Goal: Information Seeking & Learning: Check status

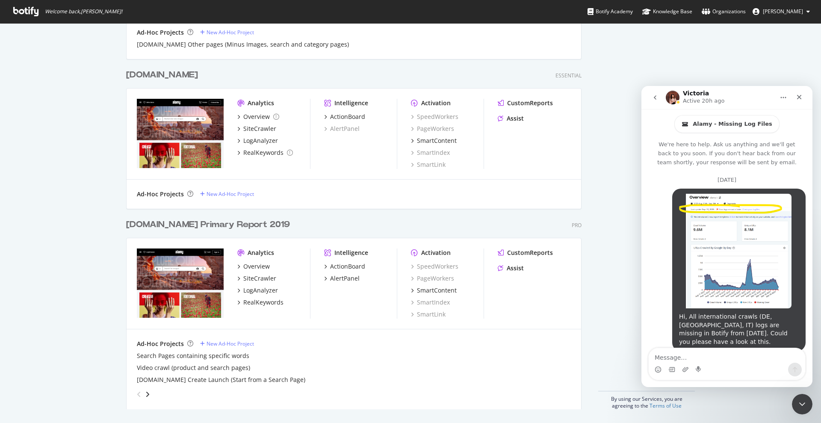
scroll to position [1868, 0]
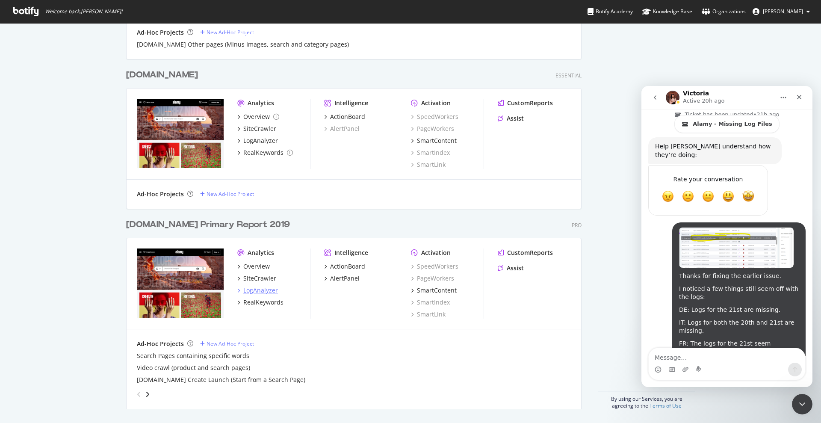
click at [261, 290] on div "LogAnalyzer" at bounding box center [260, 290] width 35 height 9
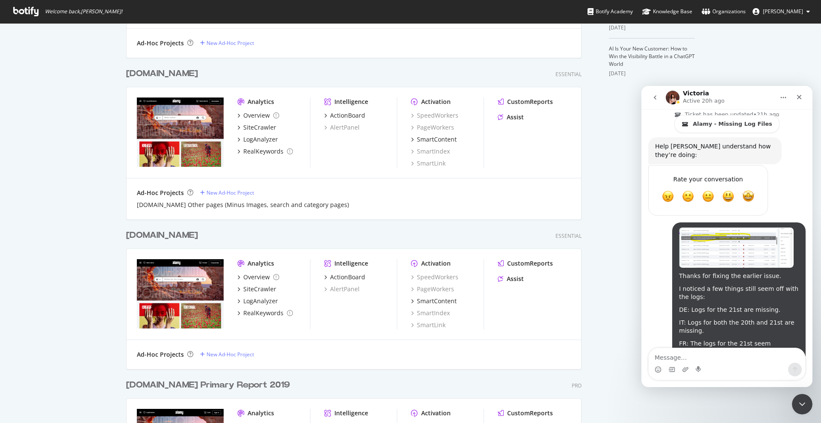
scroll to position [189, 0]
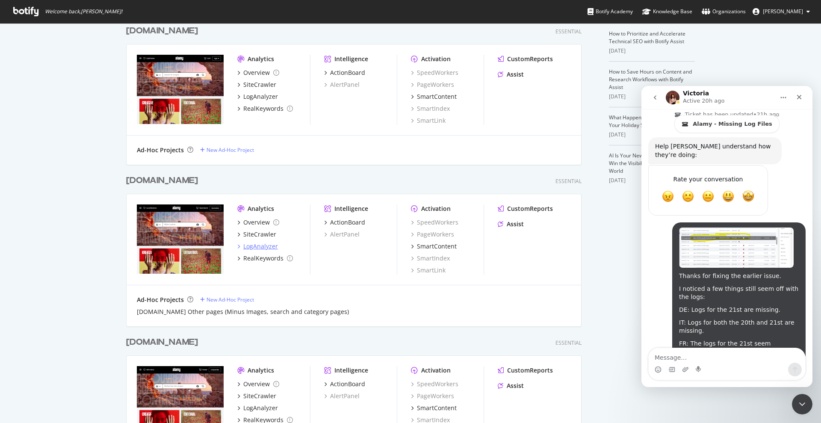
click at [266, 246] on div "LogAnalyzer" at bounding box center [260, 246] width 35 height 9
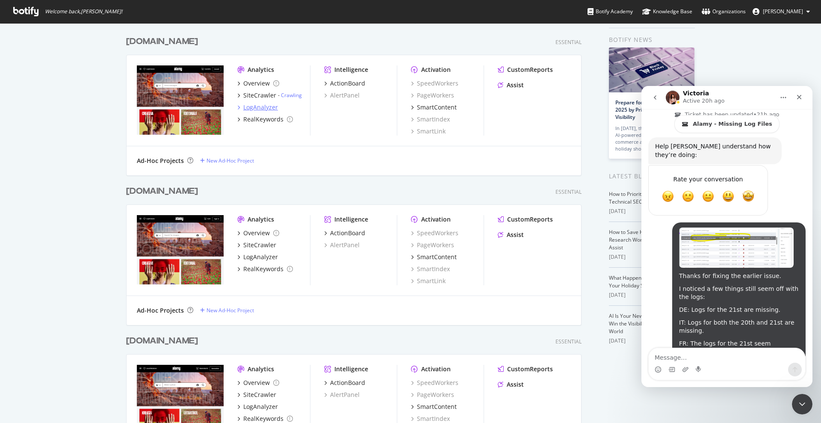
drag, startPoint x: 252, startPoint y: 107, endPoint x: 248, endPoint y: 105, distance: 4.6
click at [252, 107] on div "LogAnalyzer" at bounding box center [260, 107] width 35 height 9
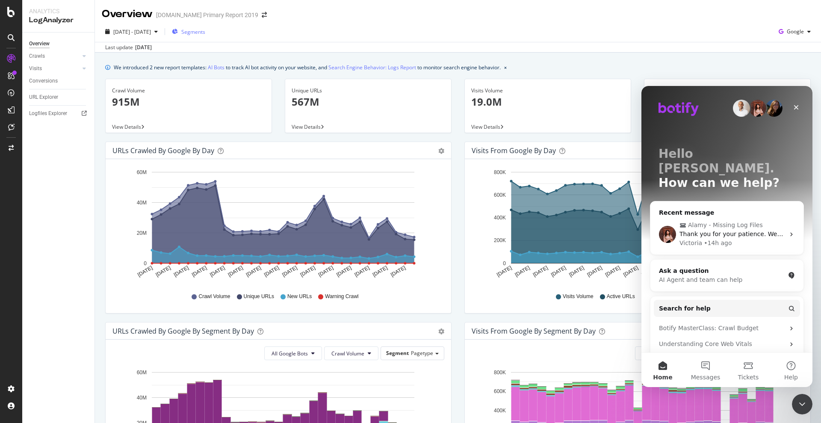
click at [205, 35] on span "Segments" at bounding box center [193, 31] width 24 height 7
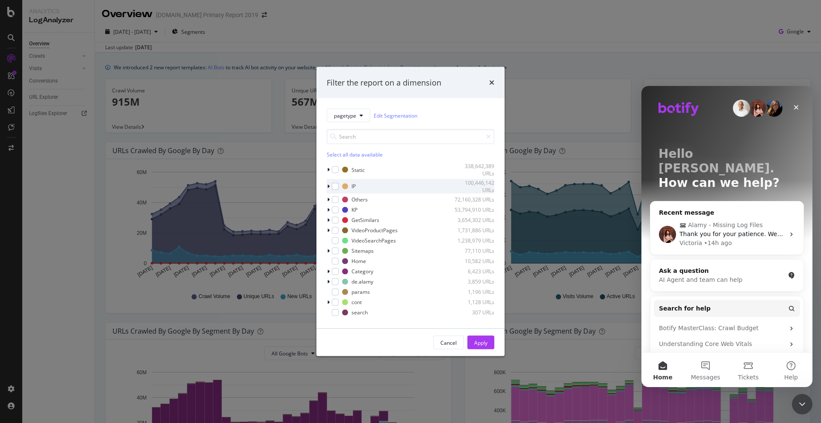
click at [333, 191] on div "IP 100,446,142 URLs" at bounding box center [411, 186] width 168 height 15
click at [335, 189] on div "modal" at bounding box center [335, 186] width 7 height 7
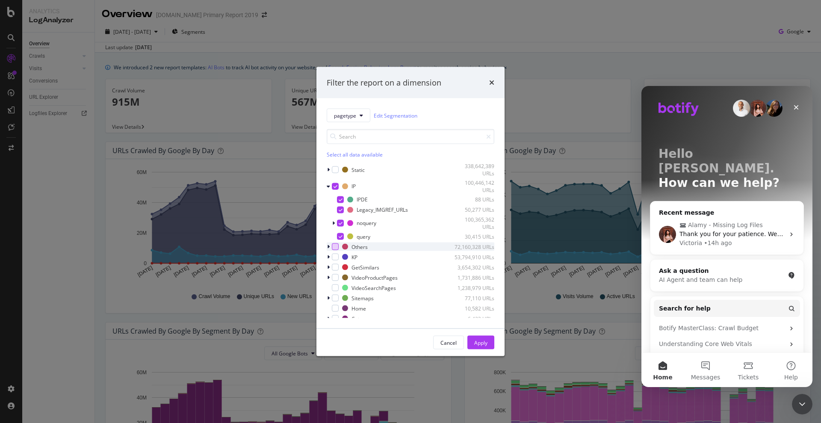
click at [338, 246] on div "modal" at bounding box center [335, 246] width 7 height 7
click at [338, 261] on div "KP 53,794,910 URLs" at bounding box center [411, 257] width 168 height 9
click at [334, 255] on div "modal" at bounding box center [335, 257] width 7 height 7
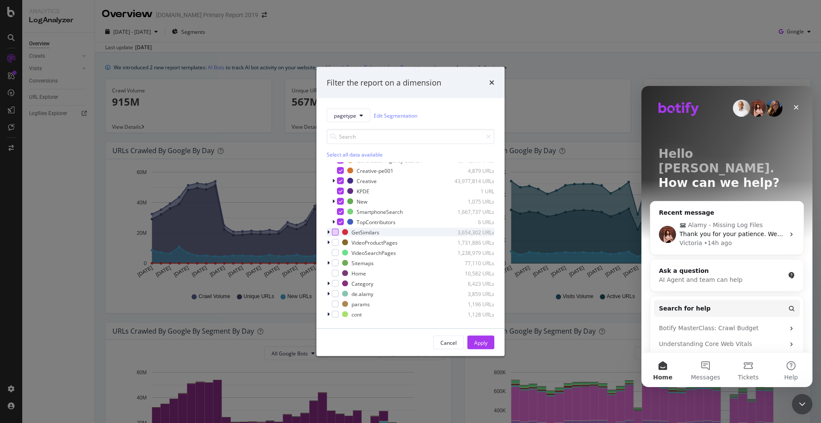
click at [332, 233] on div "modal" at bounding box center [335, 232] width 7 height 7
click at [335, 246] on div "VideoProductPages 1,731,886 URLs" at bounding box center [411, 242] width 168 height 9
click at [332, 240] on div "modal" at bounding box center [335, 242] width 7 height 7
click at [334, 271] on div "modal" at bounding box center [335, 273] width 7 height 7
drag, startPoint x: 335, startPoint y: 284, endPoint x: 497, endPoint y: 354, distance: 176.6
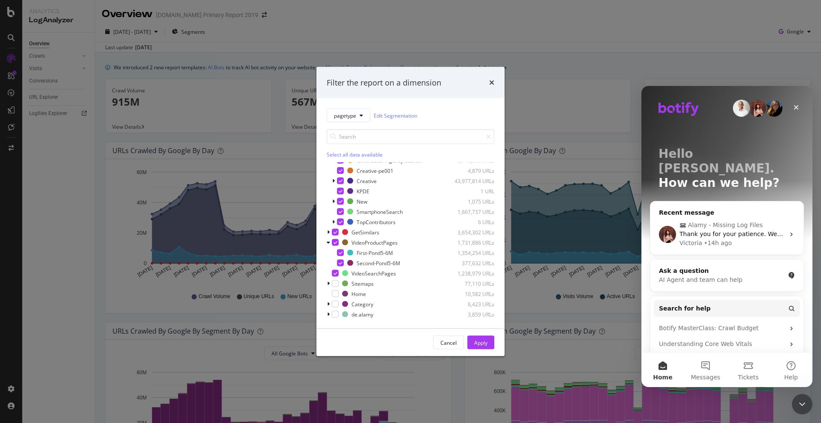
click at [337, 283] on div "modal" at bounding box center [335, 283] width 7 height 7
click at [478, 338] on div "Apply" at bounding box center [480, 342] width 13 height 7
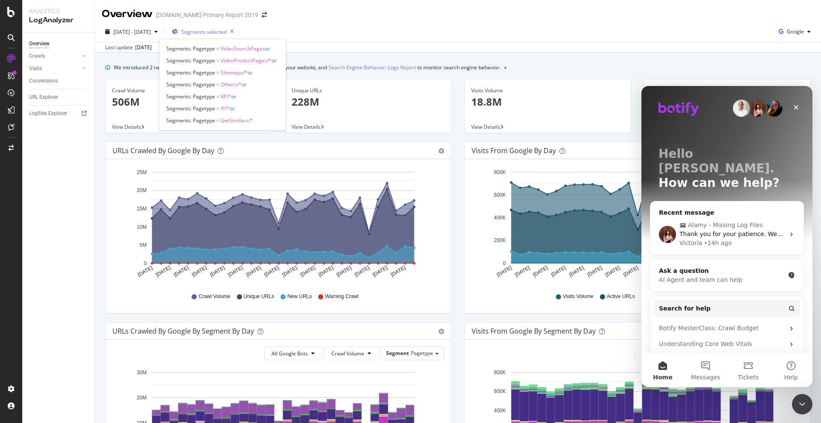
click at [224, 25] on button "Segments selected" at bounding box center [203, 32] width 69 height 14
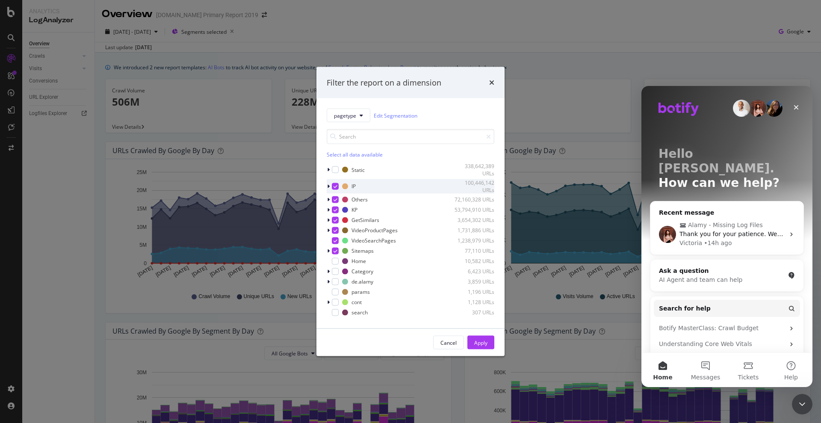
click at [336, 192] on div "IP 100,446,142 URLs" at bounding box center [411, 186] width 168 height 15
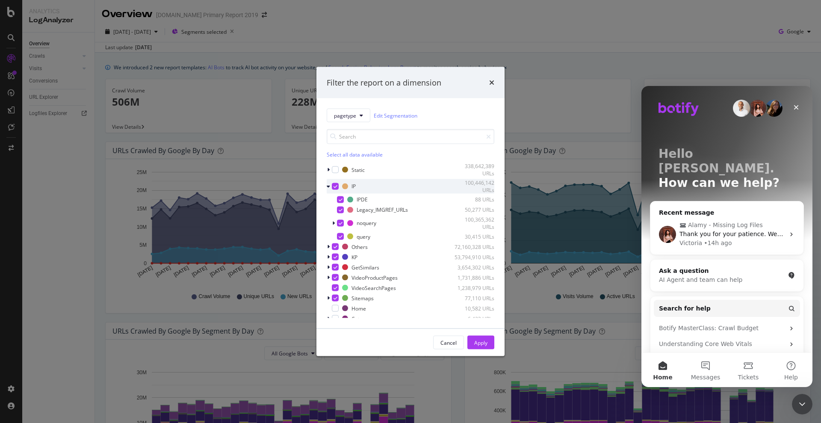
click at [334, 186] on icon "modal" at bounding box center [336, 186] width 4 height 4
click at [334, 246] on icon "modal" at bounding box center [336, 247] width 4 height 4
click at [337, 257] on icon "modal" at bounding box center [336, 257] width 4 height 4
drag, startPoint x: 335, startPoint y: 266, endPoint x: 334, endPoint y: 275, distance: 10.0
click at [335, 267] on icon "modal" at bounding box center [336, 267] width 4 height 4
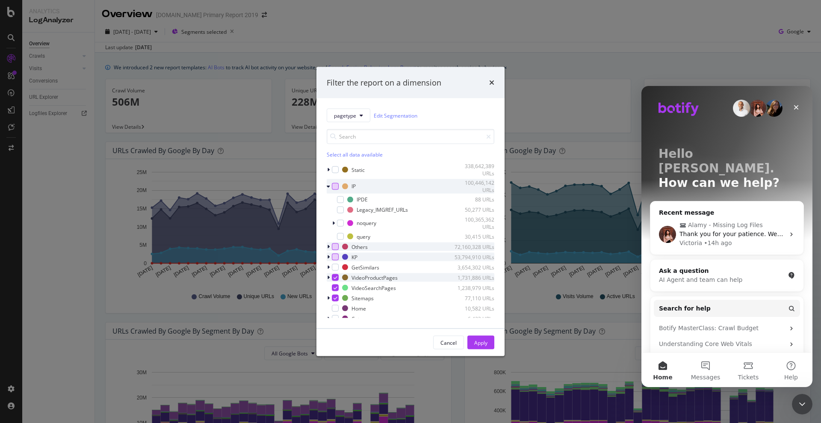
click at [333, 275] on div "modal" at bounding box center [335, 277] width 7 height 7
click at [335, 287] on icon "modal" at bounding box center [336, 288] width 4 height 4
click at [336, 296] on icon "modal" at bounding box center [336, 298] width 4 height 4
click at [334, 167] on div "modal" at bounding box center [335, 169] width 7 height 7
click at [477, 338] on div "Apply" at bounding box center [480, 342] width 13 height 7
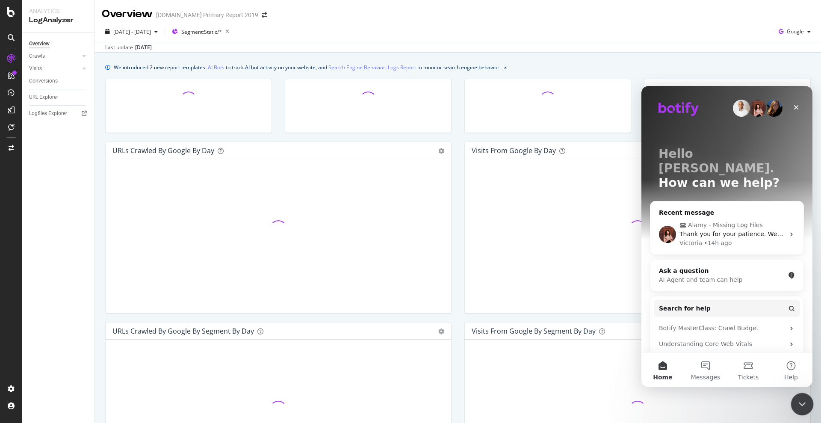
click at [657, 338] on div "Close Intercom Messenger" at bounding box center [801, 403] width 21 height 21
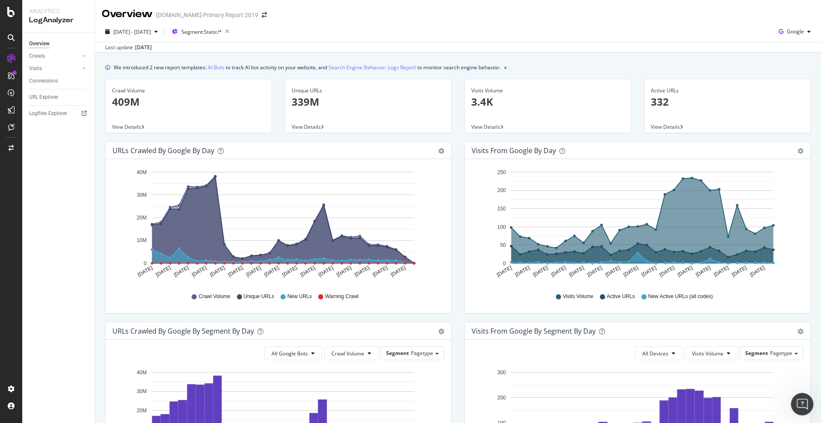
click at [657, 338] on icon "Open Intercom Messenger" at bounding box center [801, 403] width 14 height 14
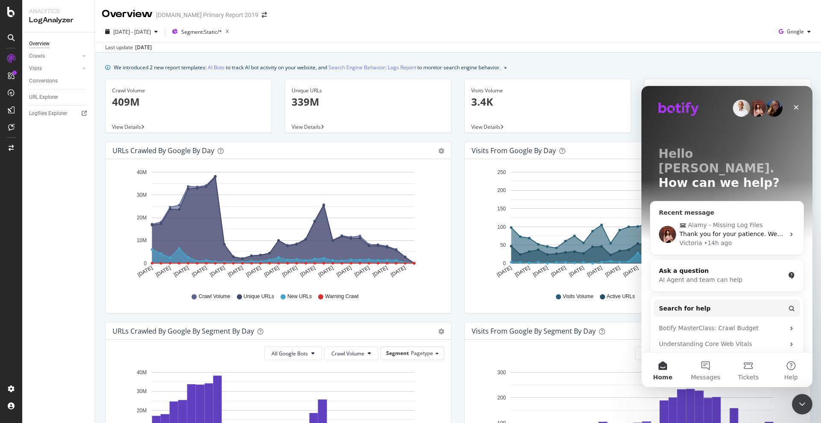
click at [657, 231] on span "Thank you for your patience. We will try to get back to you as soon as possible." at bounding box center [799, 234] width 238 height 7
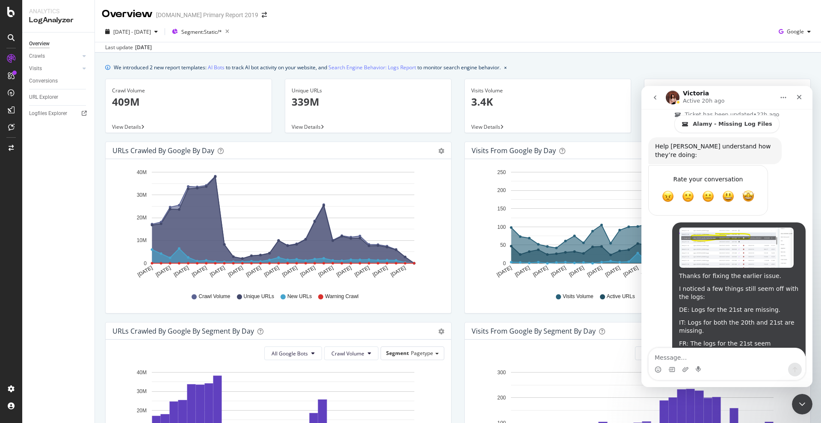
scroll to position [1761, 0]
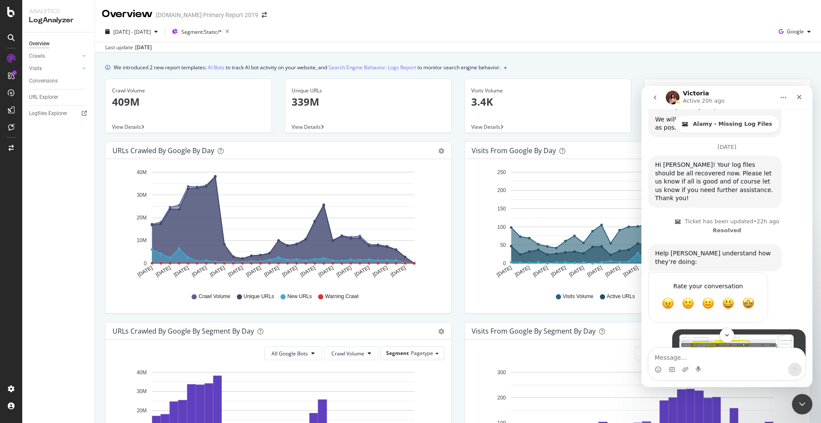
click at [657, 334] on img "Rini says…" at bounding box center [736, 354] width 115 height 40
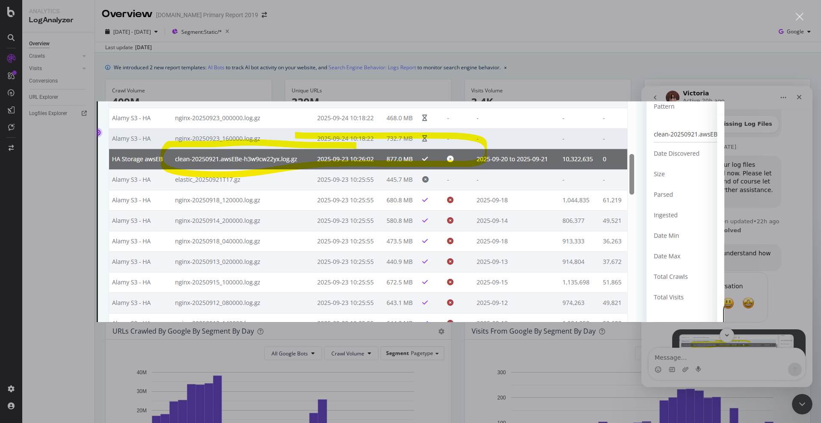
click at [326, 338] on div "Intercom messenger" at bounding box center [410, 211] width 821 height 423
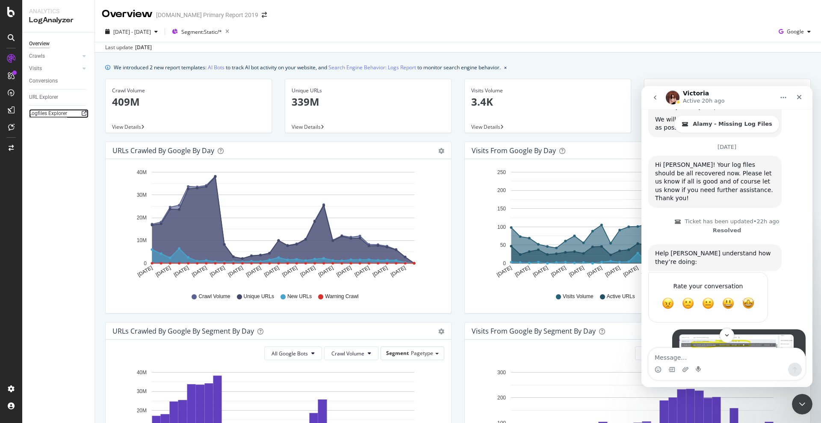
click at [43, 111] on div "Logfiles Explorer" at bounding box center [48, 113] width 38 height 9
click at [216, 30] on span "Segment: Static/*" at bounding box center [201, 31] width 41 height 7
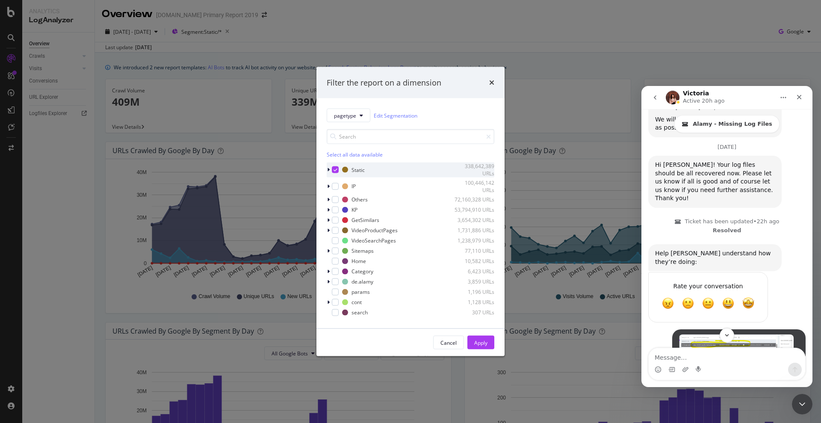
click at [334, 170] on icon "modal" at bounding box center [336, 170] width 4 height 4
click at [336, 187] on div "modal" at bounding box center [335, 186] width 7 height 7
click at [489, 338] on button "Apply" at bounding box center [480, 343] width 27 height 14
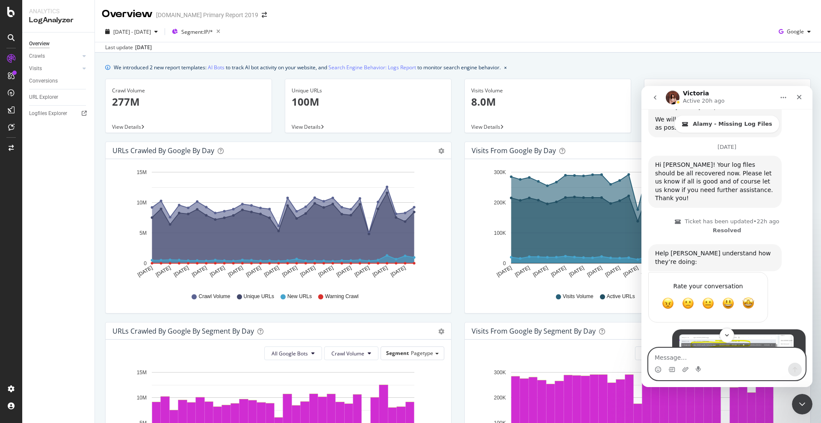
click at [657, 338] on textarea "Message…" at bounding box center [727, 355] width 157 height 15
paste textarea "I believe the earlier issues have now been resolved. However, it looks like the…"
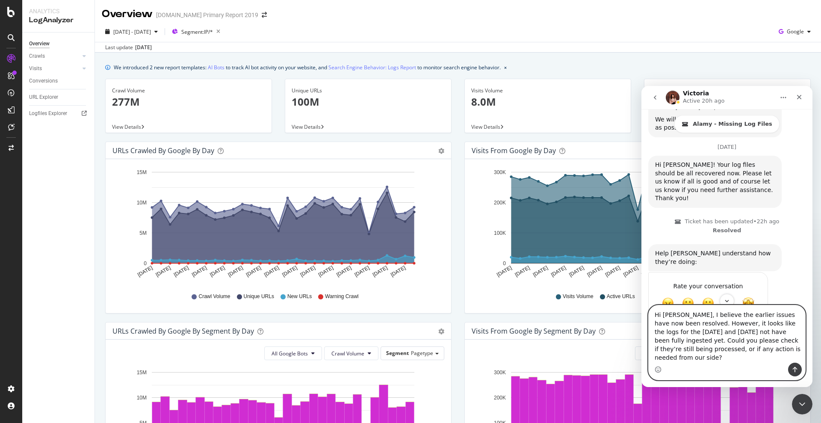
type textarea "Hi Victoria, I believe the earlier issues have now been resolved. However, it l…"
click at [223, 15] on div "[DOMAIN_NAME] Primary Report 2019" at bounding box center [207, 15] width 102 height 9
click at [240, 14] on div "[DOMAIN_NAME] Primary Report 2019" at bounding box center [207, 15] width 102 height 9
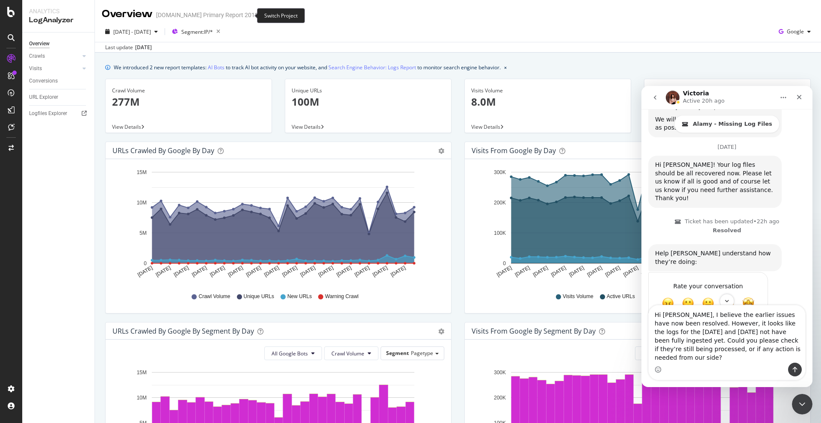
click at [262, 13] on icon "arrow-right-arrow-left" at bounding box center [264, 15] width 5 height 6
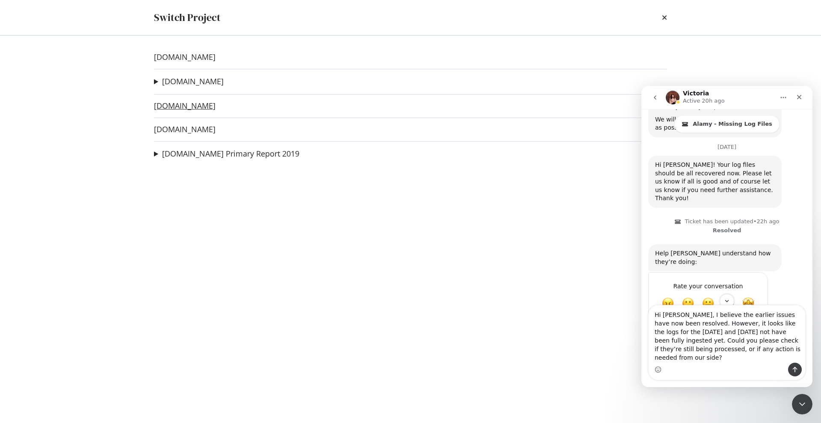
click at [176, 108] on link "alamyimages.fr" at bounding box center [185, 105] width 62 height 9
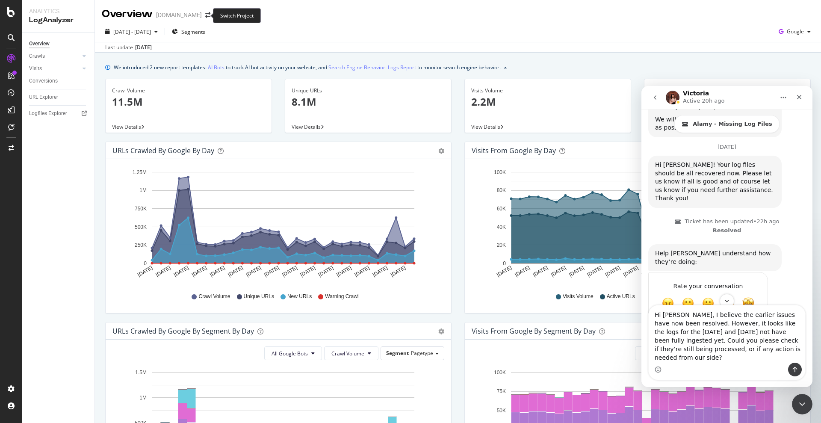
click at [207, 13] on span at bounding box center [208, 15] width 12 height 6
click at [205, 15] on icon "arrow-right-arrow-left" at bounding box center [207, 15] width 5 height 6
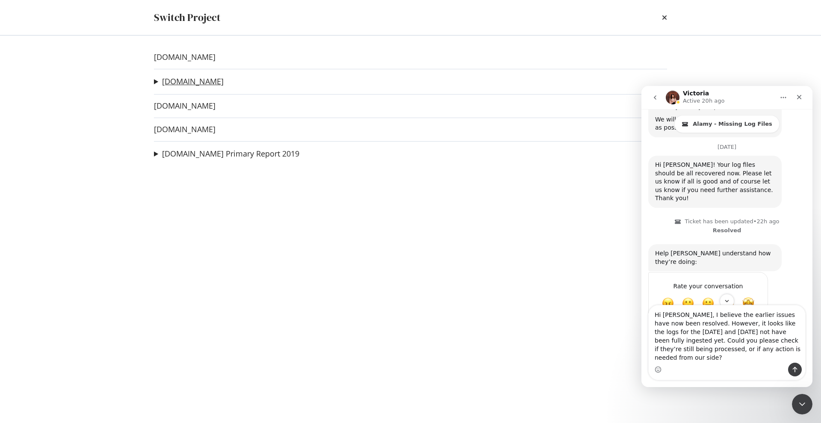
click at [180, 81] on link "alamy.de" at bounding box center [193, 81] width 62 height 9
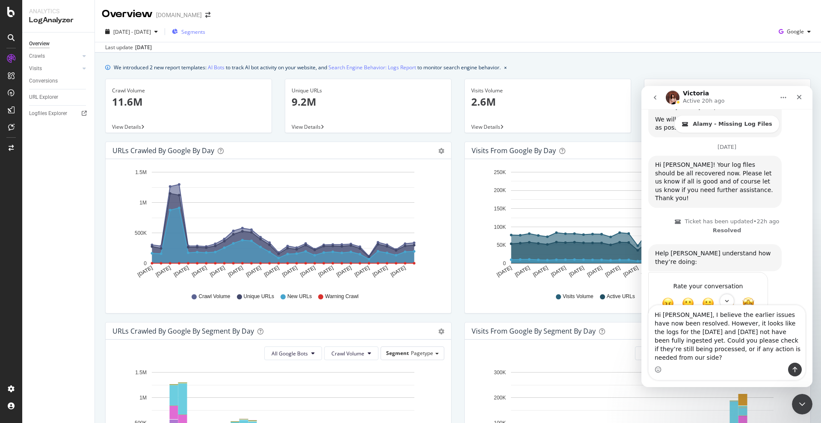
click at [205, 32] on span "Segments" at bounding box center [193, 31] width 24 height 7
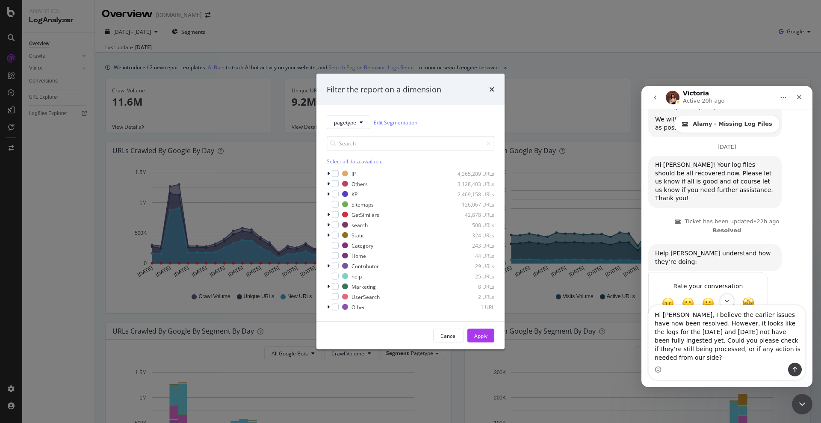
click at [225, 35] on div "Filter the report on a dimension pagetype Edit Segmentation Select all data ava…" at bounding box center [410, 211] width 821 height 423
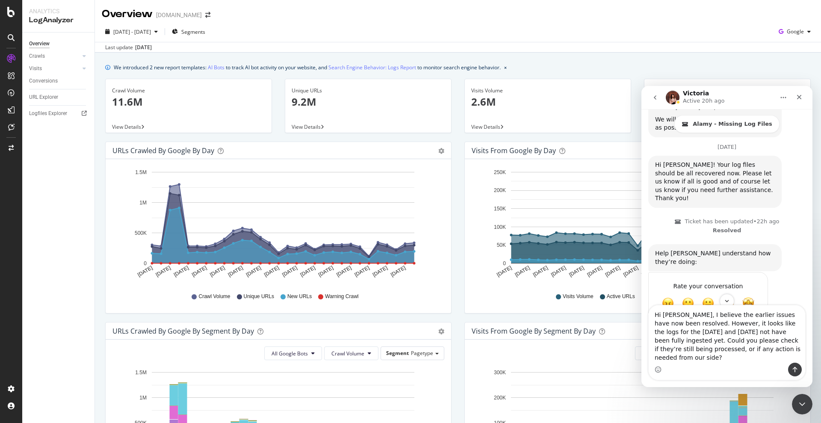
click at [188, 19] on div "Overview alamy.de" at bounding box center [160, 14] width 117 height 15
click at [205, 14] on icon "arrow-right-arrow-left" at bounding box center [207, 15] width 5 height 6
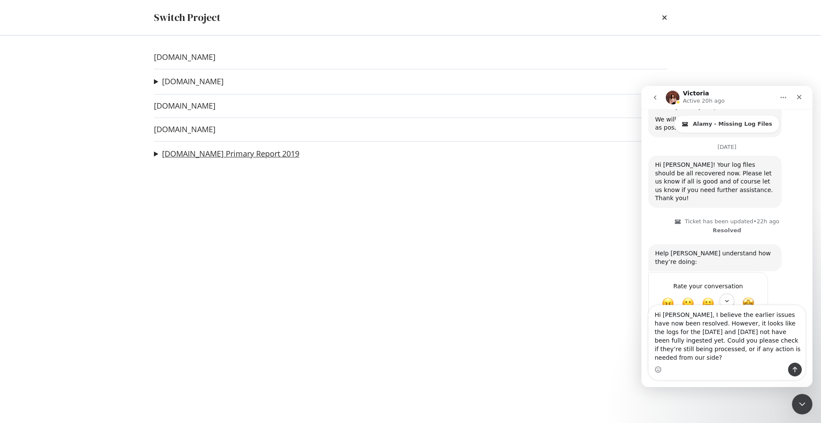
click at [197, 154] on link "[DOMAIN_NAME] Primary Report 2019" at bounding box center [230, 153] width 137 height 9
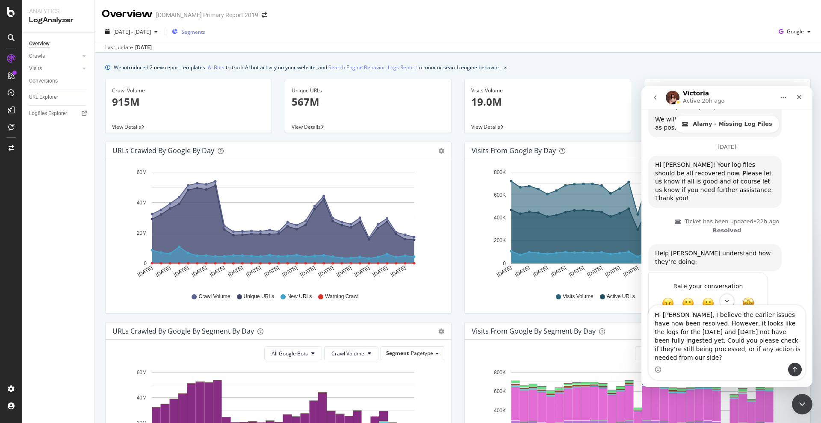
click at [205, 33] on span "Segments" at bounding box center [193, 31] width 24 height 7
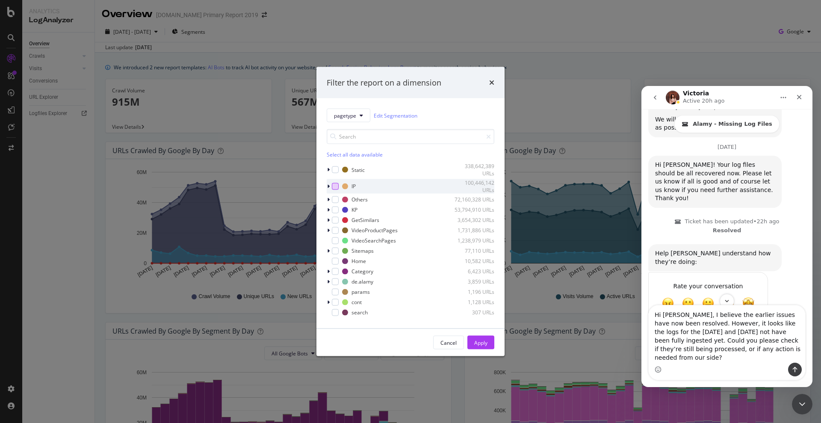
click at [333, 187] on div "modal" at bounding box center [335, 186] width 7 height 7
click at [334, 197] on div "modal" at bounding box center [335, 199] width 7 height 7
click at [334, 206] on div "modal" at bounding box center [335, 209] width 7 height 7
click at [334, 220] on div "modal" at bounding box center [335, 219] width 7 height 7
click at [334, 228] on div "modal" at bounding box center [335, 230] width 7 height 7
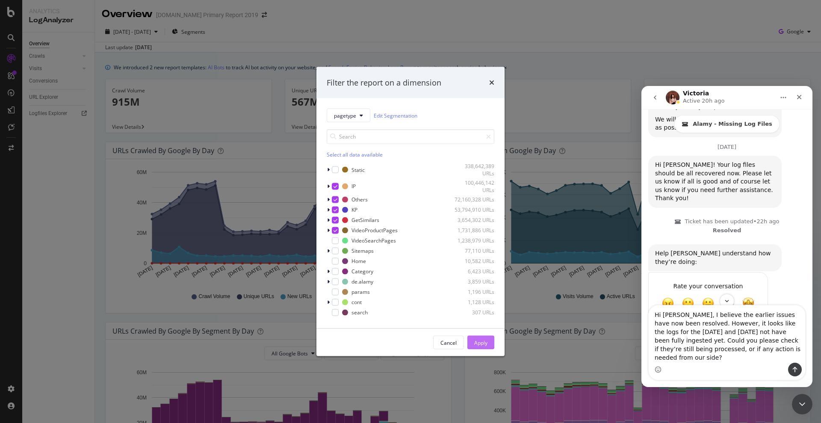
click at [481, 338] on div "Apply" at bounding box center [480, 342] width 13 height 13
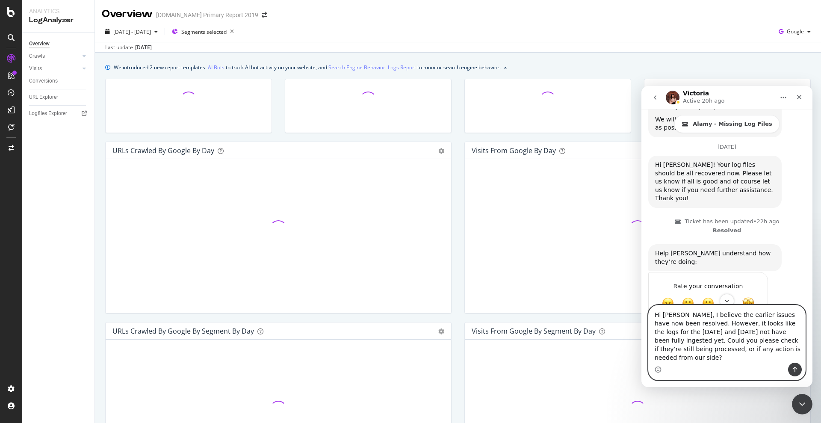
click at [657, 338] on textarea "Hi Victoria, I believe the earlier issues have now been resolved. However, it l…" at bounding box center [727, 333] width 157 height 57
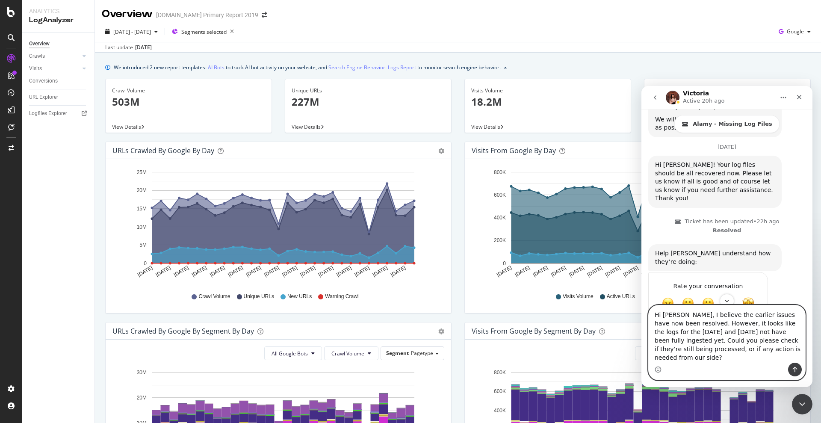
click at [657, 338] on textarea "Hi Victoria, I believe the earlier issues have now been resolved. However, it l…" at bounding box center [727, 333] width 157 height 57
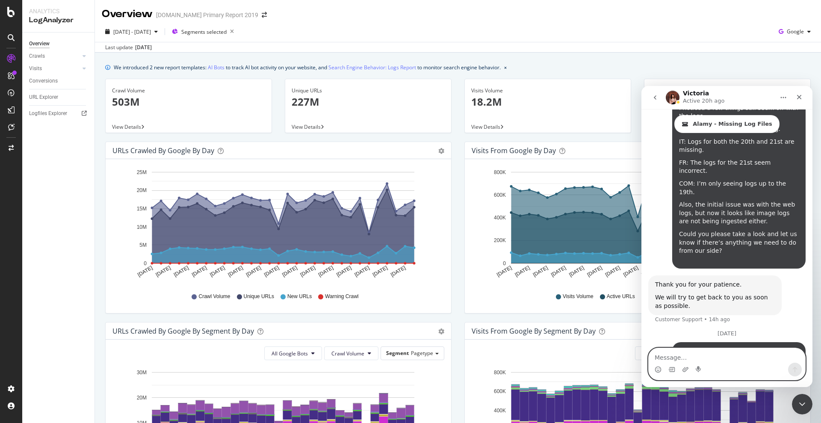
scroll to position [53, 0]
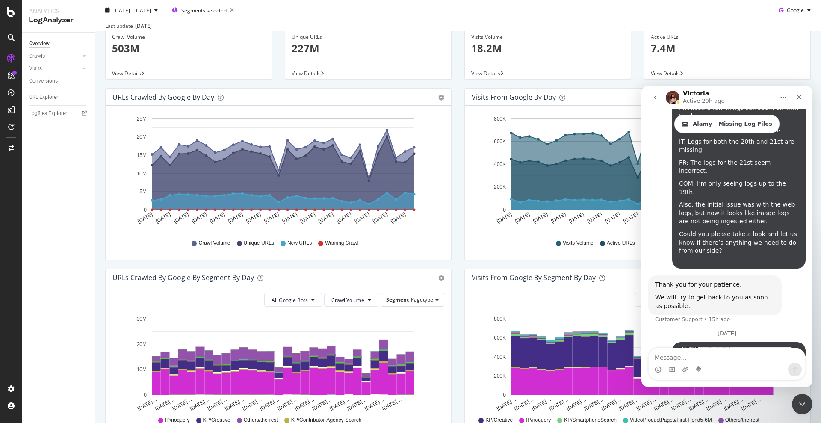
drag, startPoint x: 752, startPoint y: 297, endPoint x: 721, endPoint y: 315, distance: 36.2
copy div "it looks like the logs for the 9th and 19th may not have been fully ingested ye…"
click at [657, 98] on icon "Close" at bounding box center [799, 97] width 5 height 5
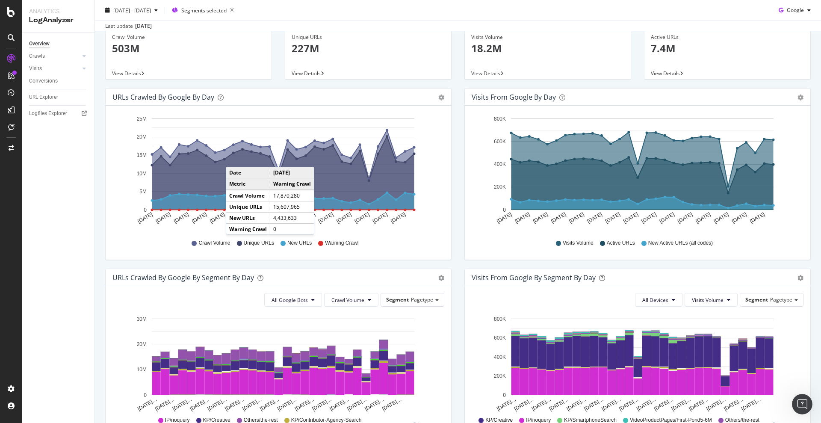
scroll to position [0, 0]
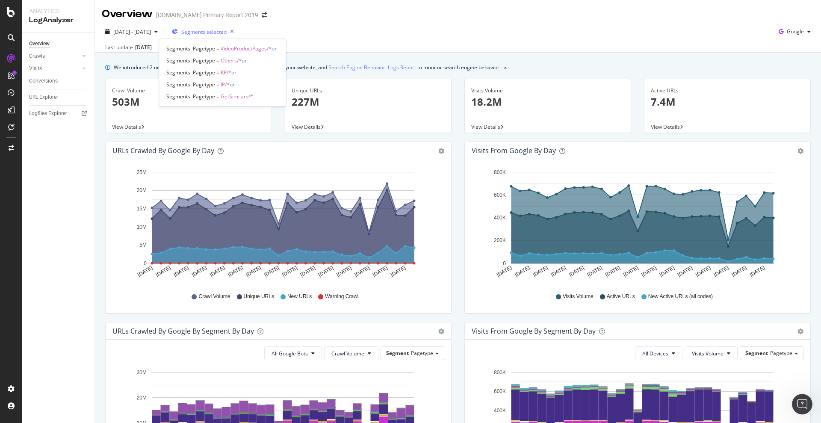
click at [203, 30] on div "Segments selected" at bounding box center [199, 31] width 55 height 7
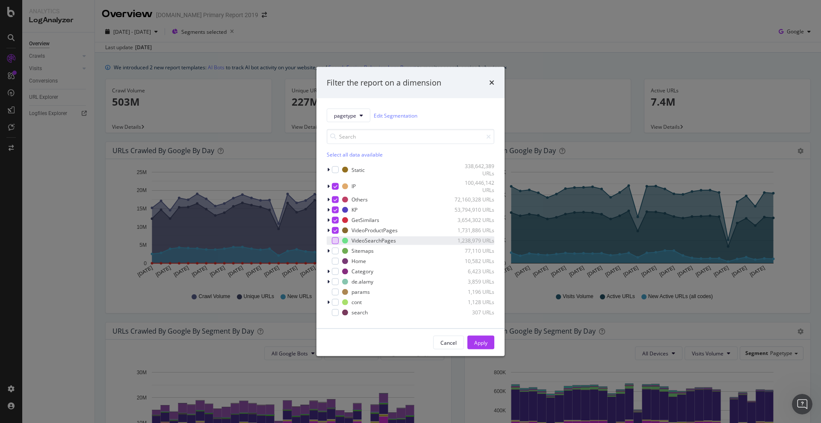
click at [337, 240] on div "modal" at bounding box center [335, 240] width 7 height 7
click at [334, 249] on div "modal" at bounding box center [335, 250] width 7 height 7
click at [331, 260] on div "modal" at bounding box center [329, 261] width 5 height 9
click at [334, 272] on div "modal" at bounding box center [335, 271] width 7 height 7
click at [334, 281] on div "modal" at bounding box center [335, 281] width 7 height 7
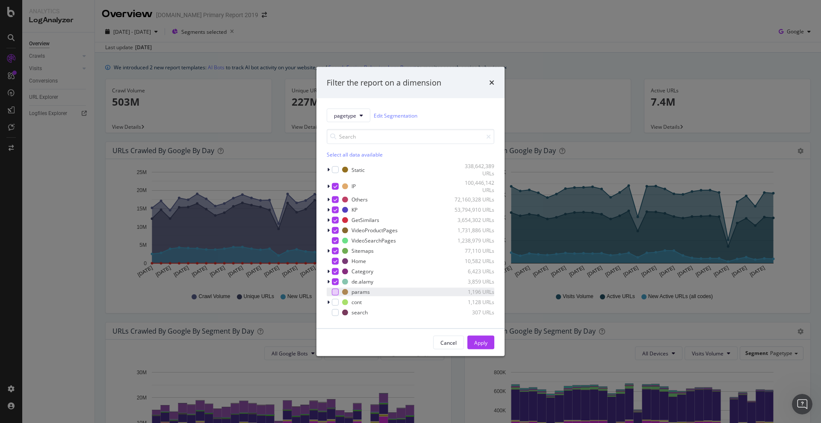
click at [334, 292] on div "modal" at bounding box center [335, 291] width 7 height 7
click at [334, 304] on div "modal" at bounding box center [335, 302] width 7 height 7
click at [336, 315] on div "modal" at bounding box center [335, 312] width 7 height 7
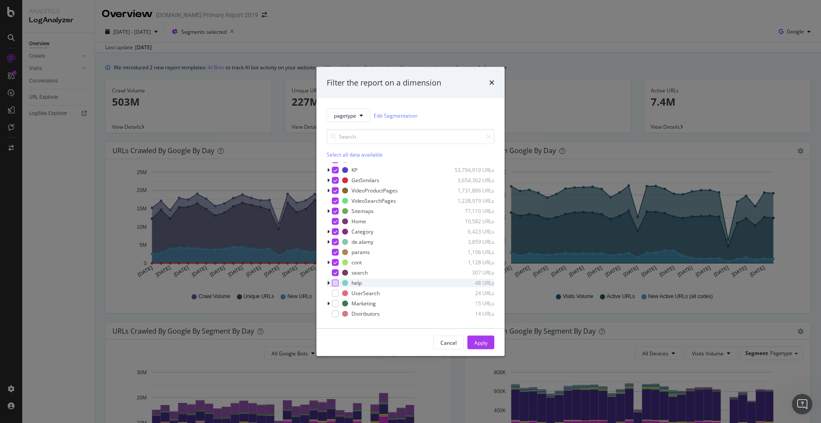
click at [337, 283] on div "modal" at bounding box center [335, 282] width 7 height 7
click at [337, 293] on div "modal" at bounding box center [335, 293] width 7 height 7
click at [334, 306] on div "modal" at bounding box center [335, 303] width 7 height 7
click at [334, 313] on div "modal" at bounding box center [335, 313] width 7 height 7
click at [475, 338] on div "Apply" at bounding box center [480, 342] width 13 height 7
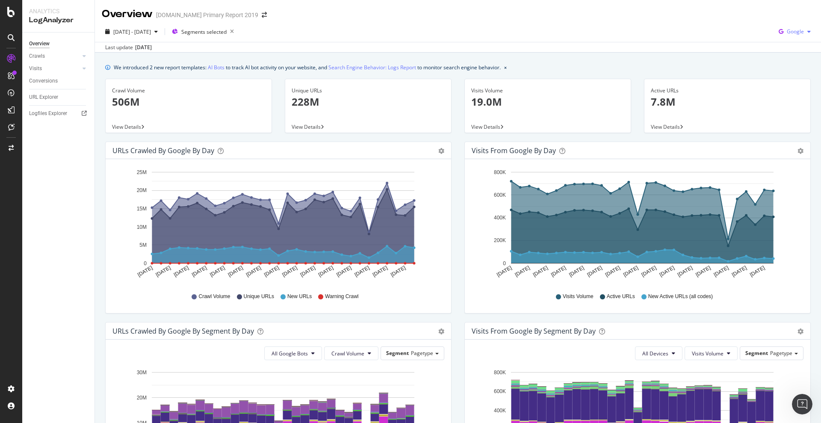
click at [657, 33] on span "Google" at bounding box center [795, 31] width 17 height 7
click at [657, 64] on span "Bing" at bounding box center [794, 65] width 32 height 8
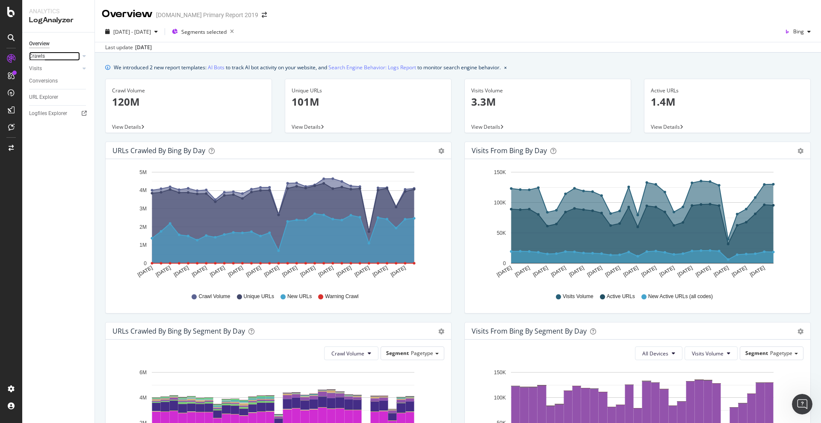
click at [36, 58] on div "Crawls" at bounding box center [37, 56] width 16 height 9
click at [43, 55] on div "Crawls" at bounding box center [37, 56] width 16 height 9
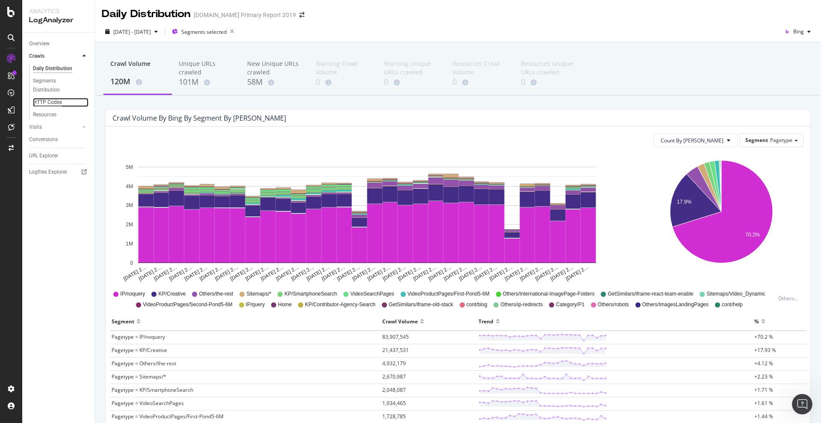
click at [56, 102] on div "HTTP Codes" at bounding box center [47, 102] width 29 height 9
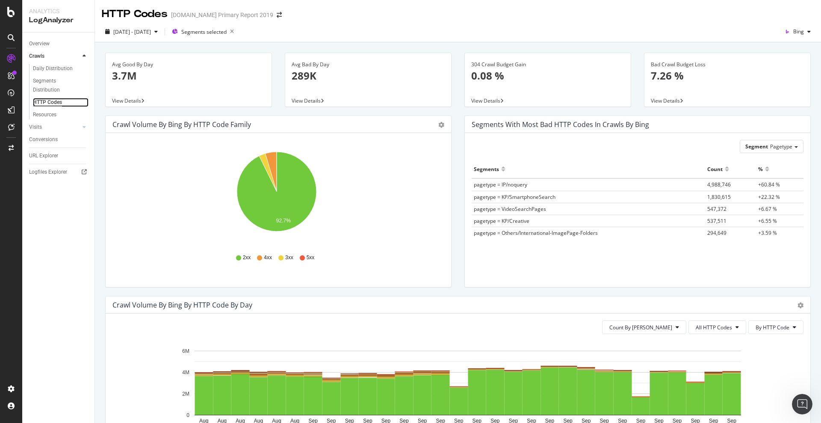
scroll to position [107, 0]
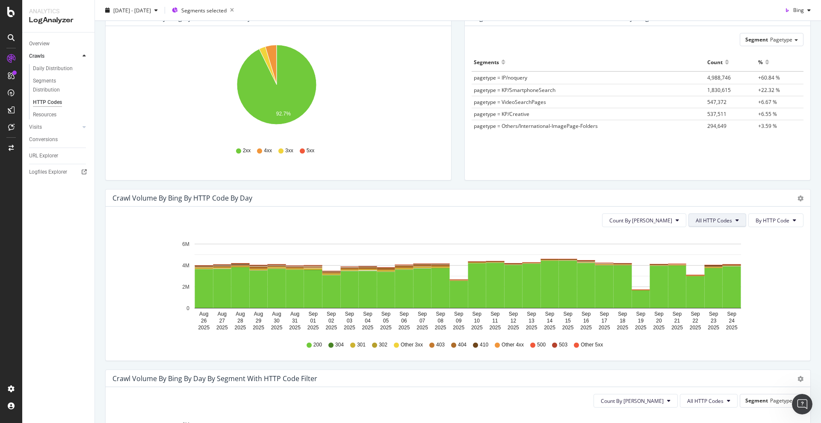
click at [657, 223] on span "All HTTP Codes" at bounding box center [714, 220] width 36 height 7
click at [657, 255] on span "Good HTTP Codes" at bounding box center [710, 253] width 43 height 8
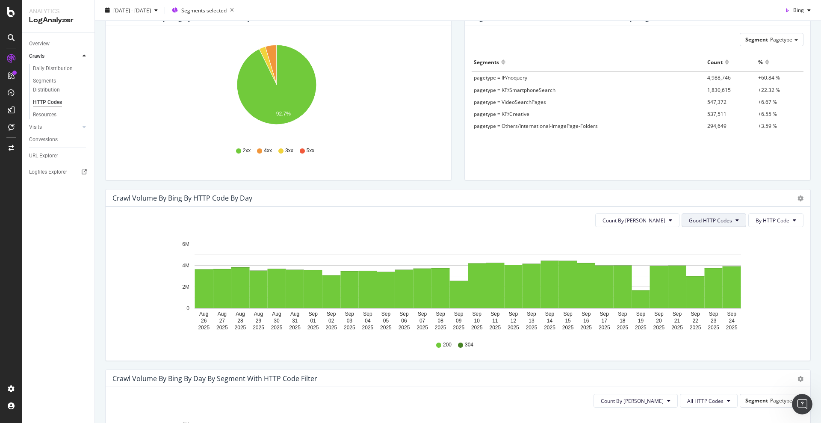
click at [657, 218] on span "Good HTTP Codes" at bounding box center [710, 220] width 43 height 7
click at [657, 273] on div "Bad HTTP Codes" at bounding box center [703, 269] width 57 height 12
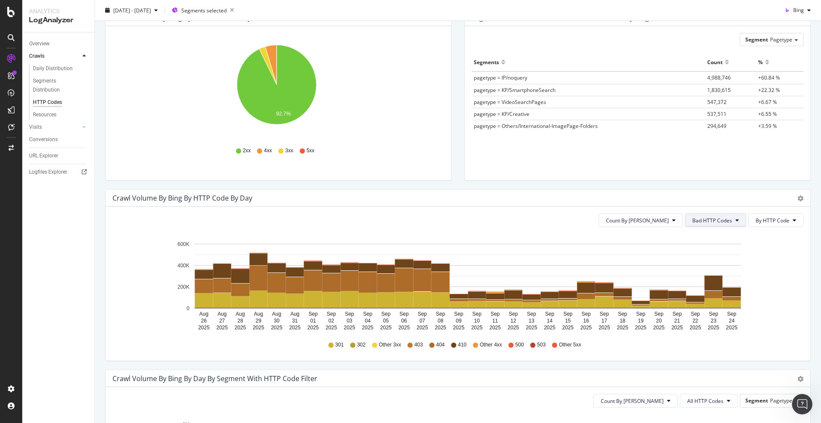
click at [657, 221] on span "Bad HTTP Codes" at bounding box center [712, 220] width 40 height 7
click at [657, 291] on div "4xx family" at bounding box center [707, 299] width 57 height 16
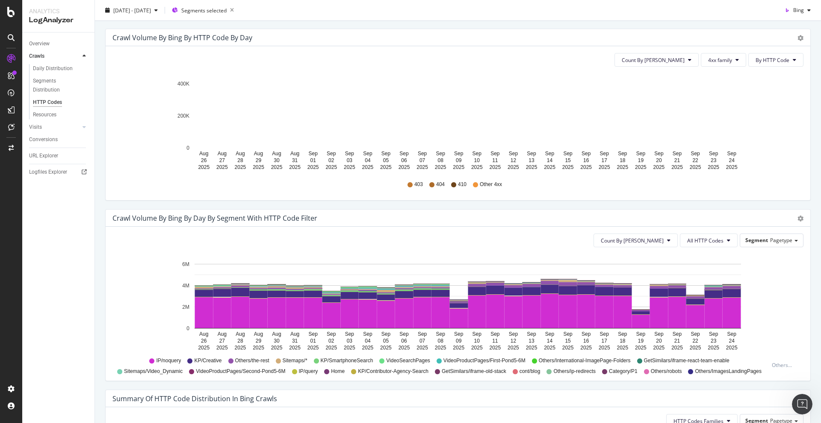
scroll to position [321, 0]
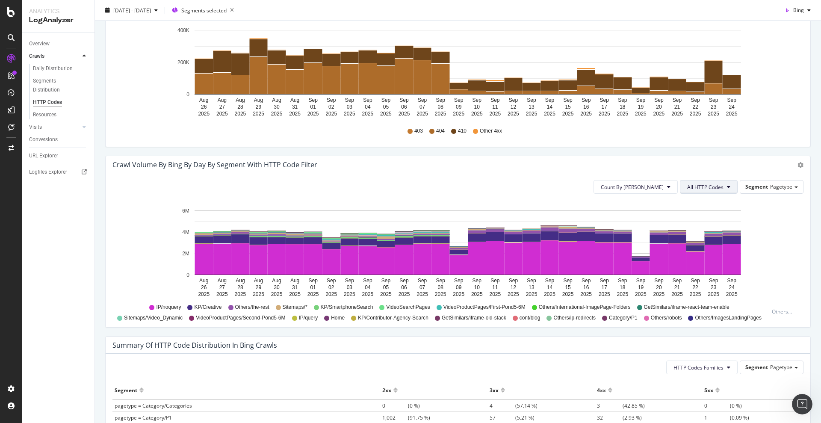
click at [657, 186] on span "All HTTP Codes" at bounding box center [705, 186] width 36 height 7
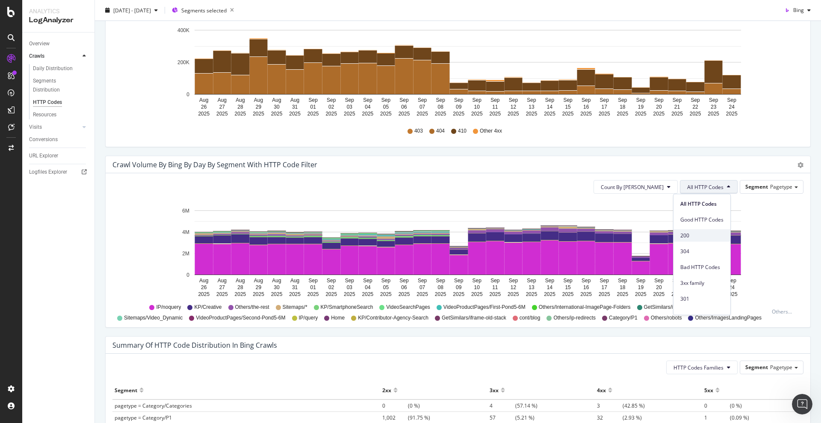
click at [657, 233] on span "200" at bounding box center [702, 236] width 43 height 8
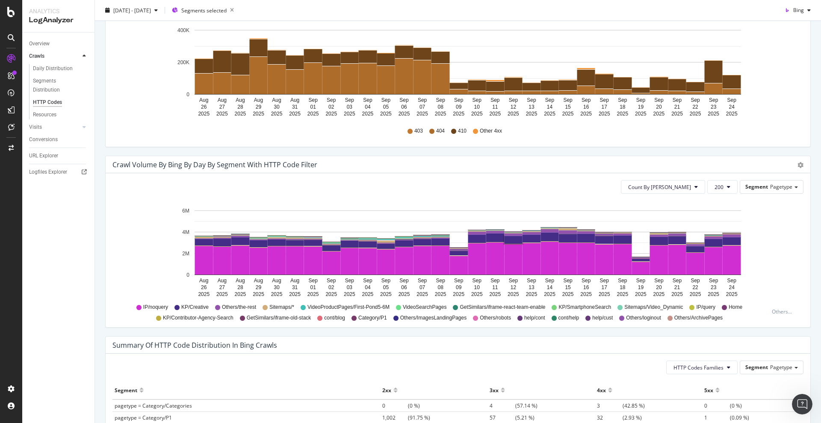
scroll to position [160, 0]
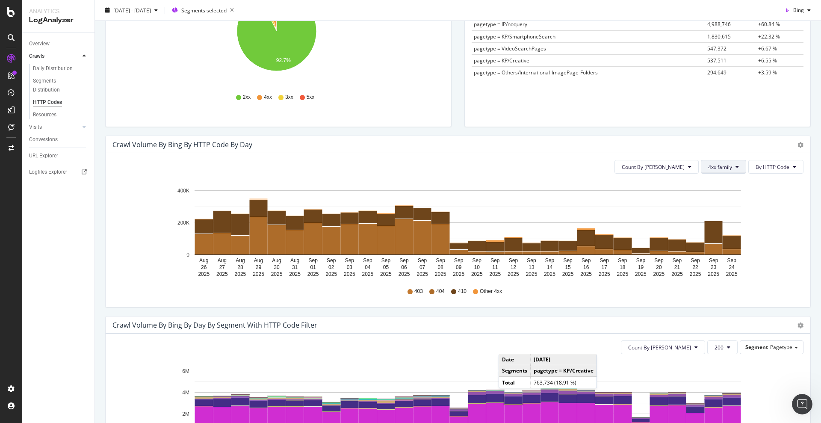
click at [657, 169] on span "4xx family" at bounding box center [720, 166] width 24 height 7
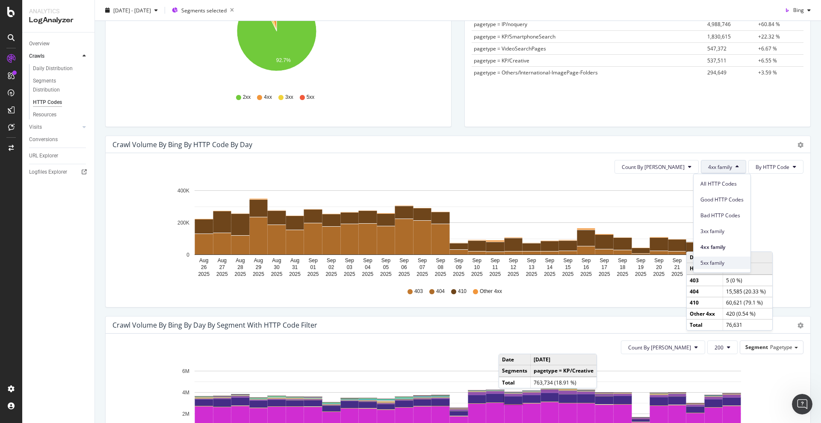
click at [657, 261] on span "5xx family" at bounding box center [722, 263] width 43 height 8
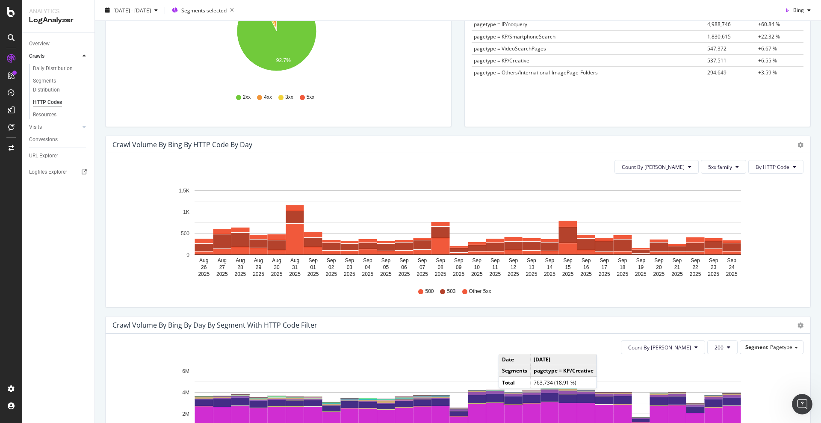
click at [657, 157] on div "Count By Day 5xx family By HTTP Code Hold CTRL while clicking to filter the rep…" at bounding box center [458, 230] width 705 height 154
click at [657, 164] on span "5xx family" at bounding box center [720, 166] width 24 height 7
click at [657, 246] on span "4xx family" at bounding box center [722, 247] width 43 height 8
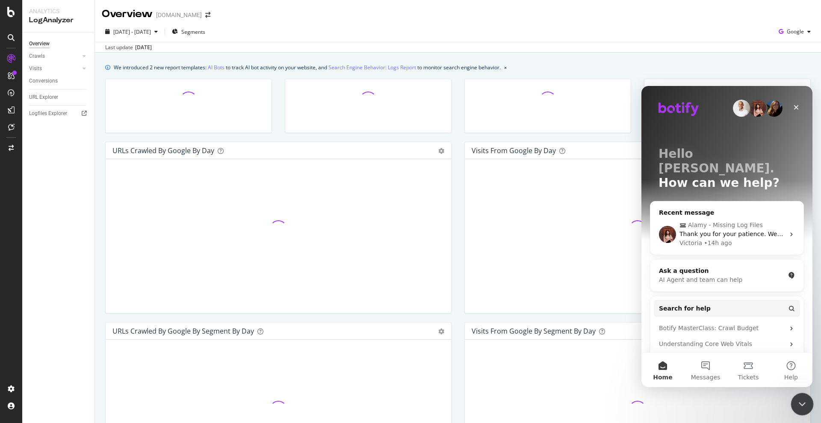
click at [803, 405] on icon "Close Intercom Messenger" at bounding box center [801, 403] width 10 height 10
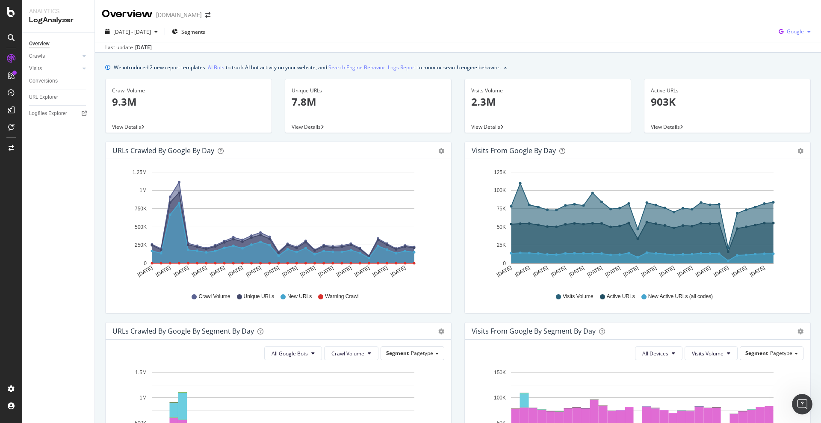
click at [782, 35] on div "Google" at bounding box center [794, 31] width 39 height 13
click at [558, 41] on div "2025 Aug. 26th - Sep. 24th Segments Google" at bounding box center [458, 33] width 726 height 17
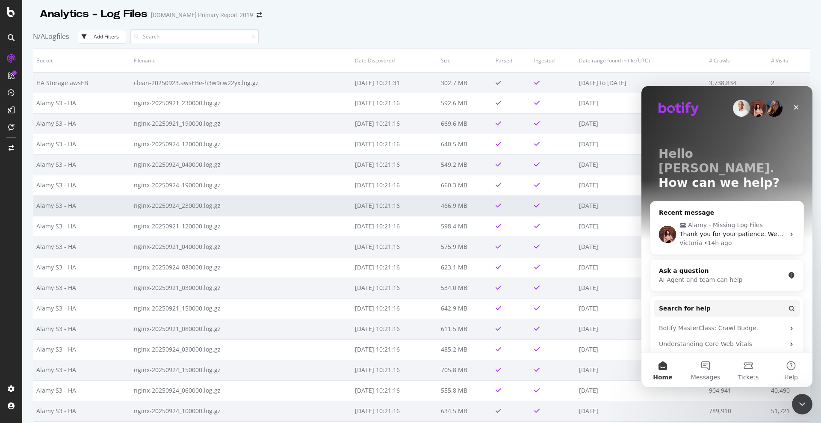
scroll to position [53, 0]
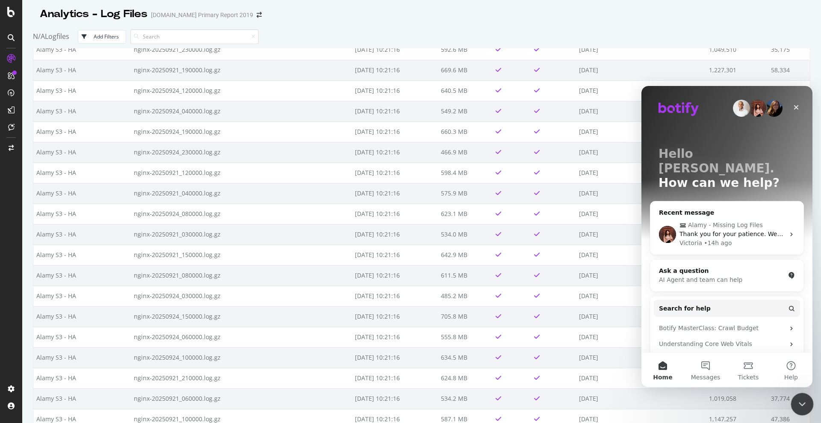
click at [802, 406] on icon "Close Intercom Messenger" at bounding box center [801, 403] width 10 height 10
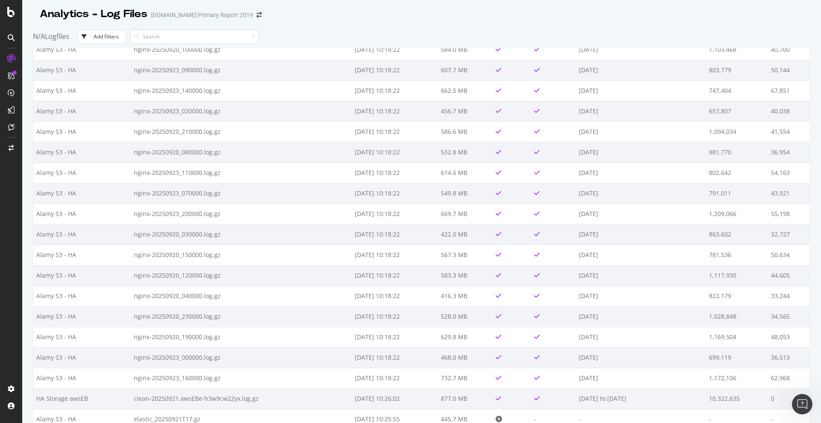
scroll to position [1856, 0]
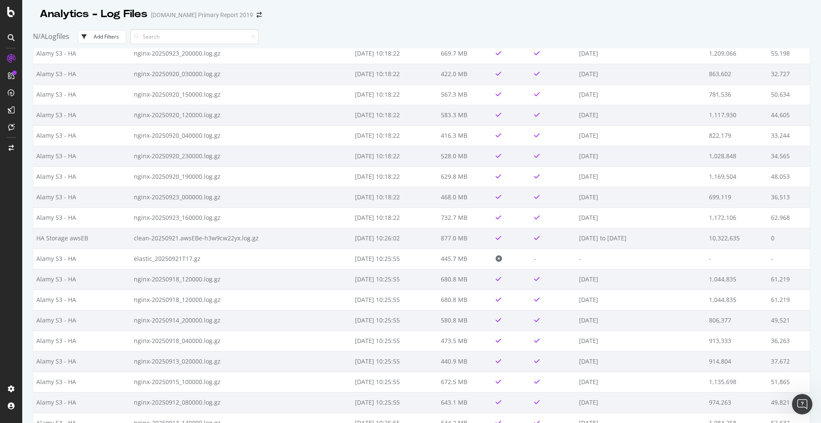
click at [159, 30] on input at bounding box center [194, 36] width 128 height 15
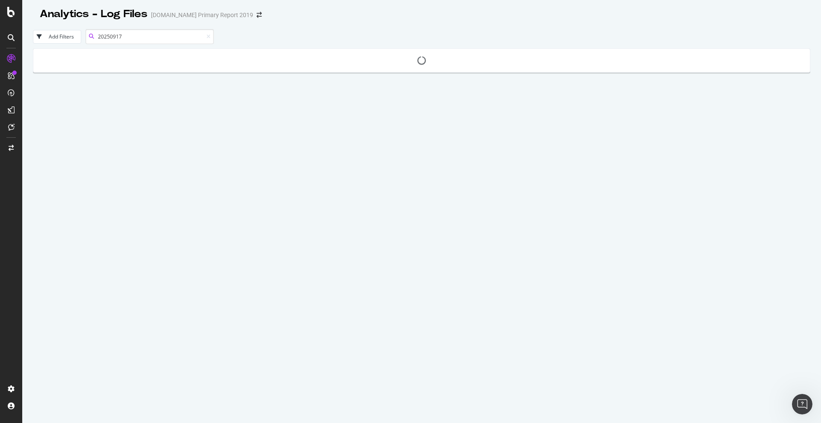
click at [139, 37] on input "20250917" at bounding box center [150, 36] width 128 height 15
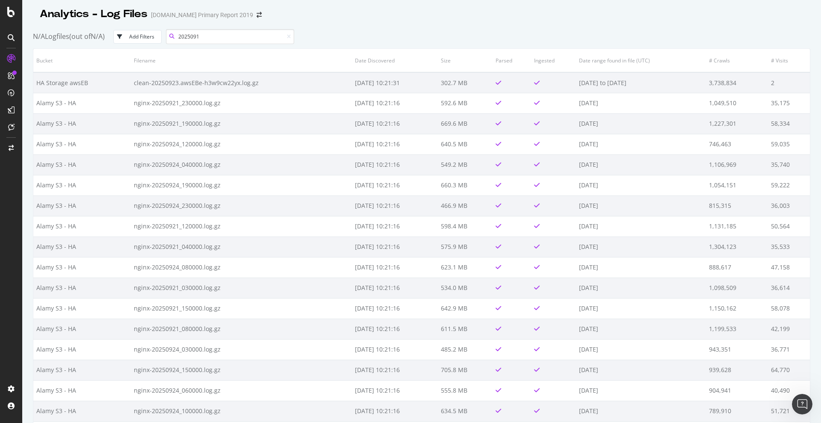
type input "20250917"
drag, startPoint x: 217, startPoint y: 36, endPoint x: 102, endPoint y: 12, distance: 117.9
click at [109, 36] on div "N/A Logfiles (out of N/A ) Add Filters 20250917" at bounding box center [422, 37] width 778 height 24
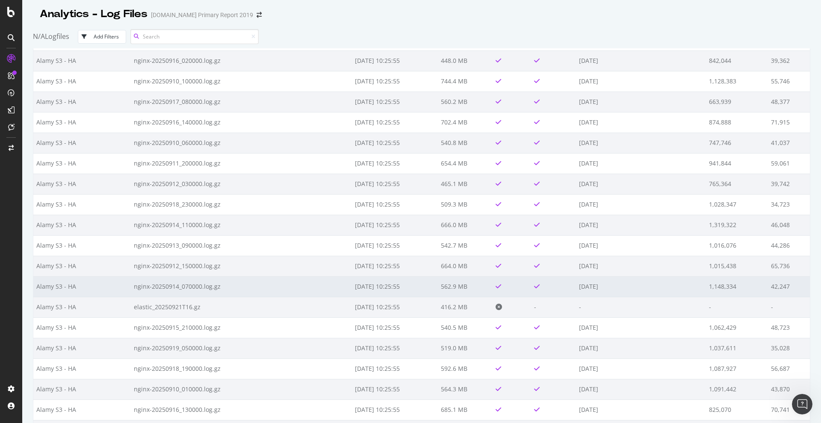
scroll to position [2658, 0]
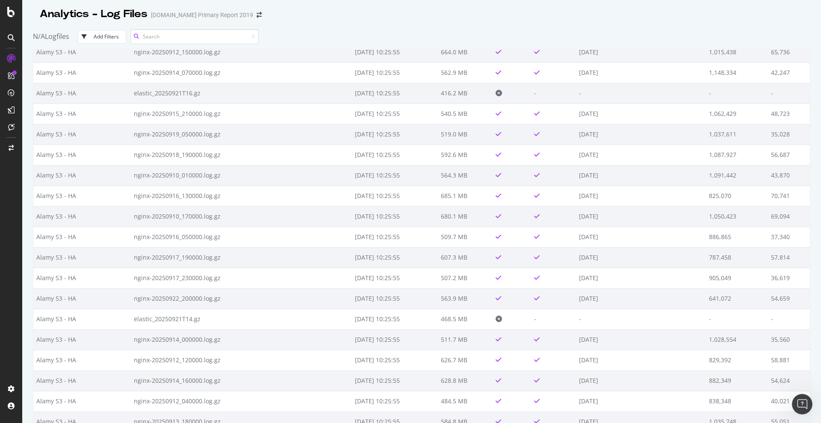
drag, startPoint x: 199, startPoint y: 36, endPoint x: 198, endPoint y: 30, distance: 5.6
click at [199, 35] on input at bounding box center [194, 36] width 128 height 15
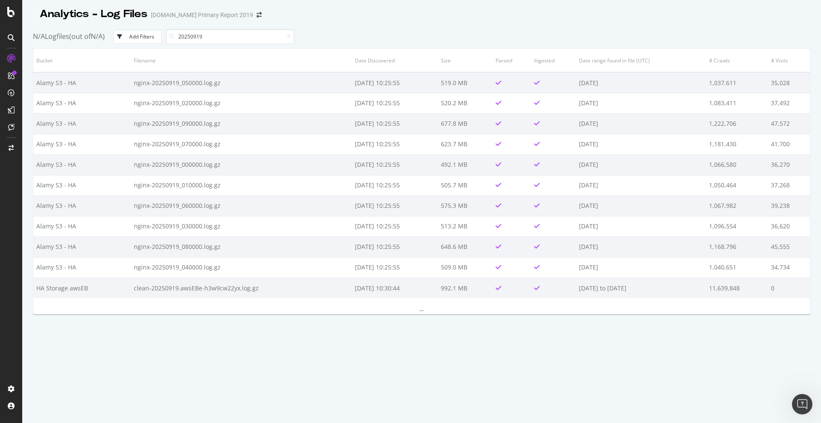
click at [139, 375] on div "Bucket Filename Date Discovered Size Parsed Ingested Date range found in file (…" at bounding box center [422, 259] width 778 height 423
drag, startPoint x: 202, startPoint y: 36, endPoint x: 221, endPoint y: 37, distance: 18.8
click at [221, 37] on input "20250919" at bounding box center [230, 36] width 128 height 15
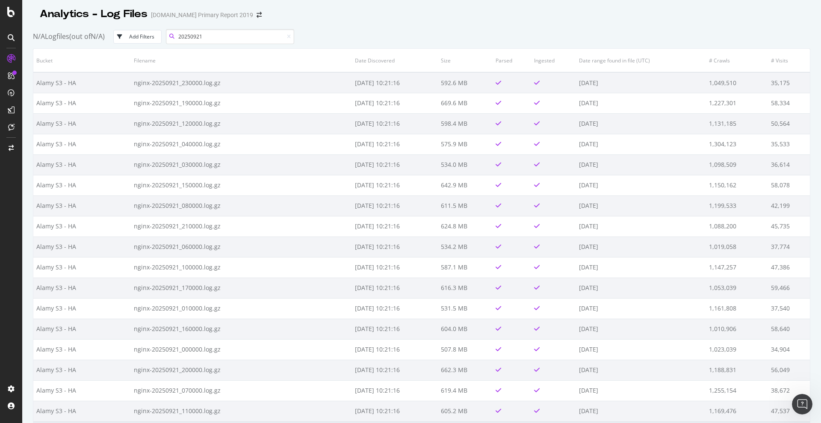
type input "20250921"
drag, startPoint x: 666, startPoint y: 24, endPoint x: 656, endPoint y: 20, distance: 10.6
click at [666, 24] on div at bounding box center [422, 22] width 778 height 3
